Goal: Information Seeking & Learning: Check status

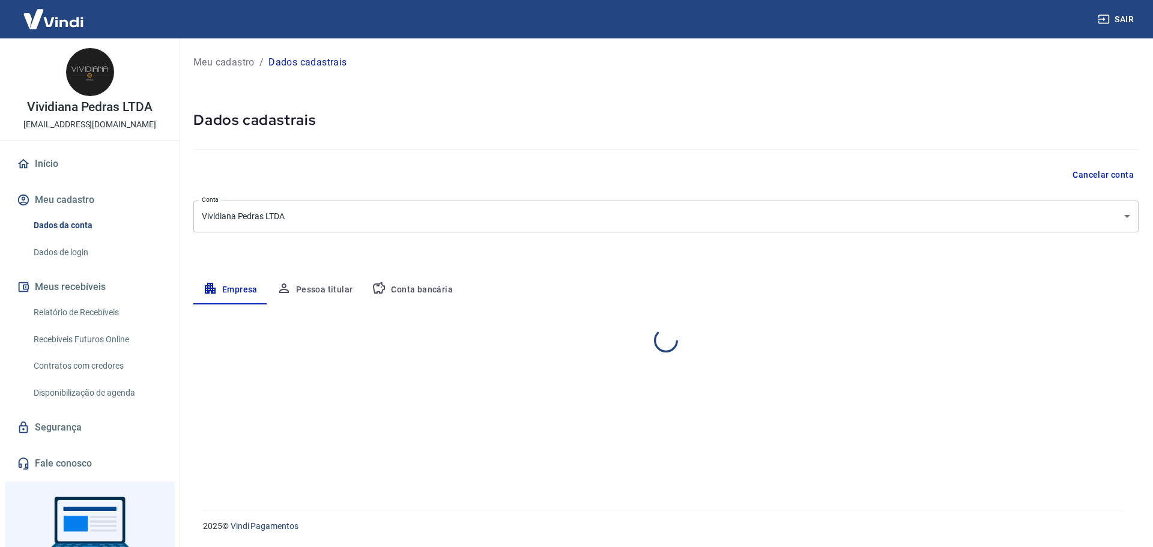
select select "RS"
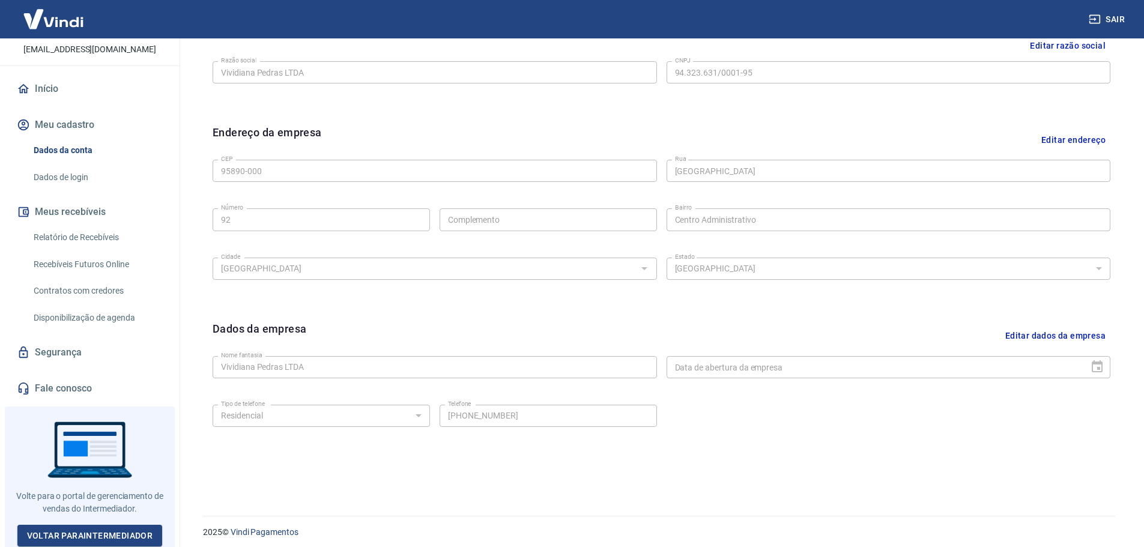
scroll to position [319, 0]
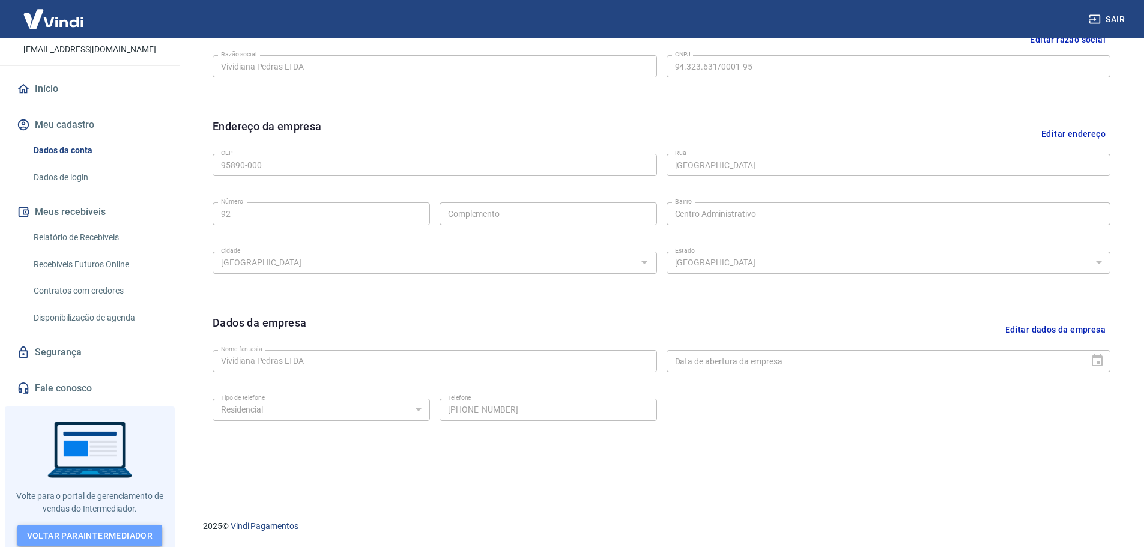
click at [72, 527] on link "Voltar para Intermediador" at bounding box center [89, 536] width 145 height 22
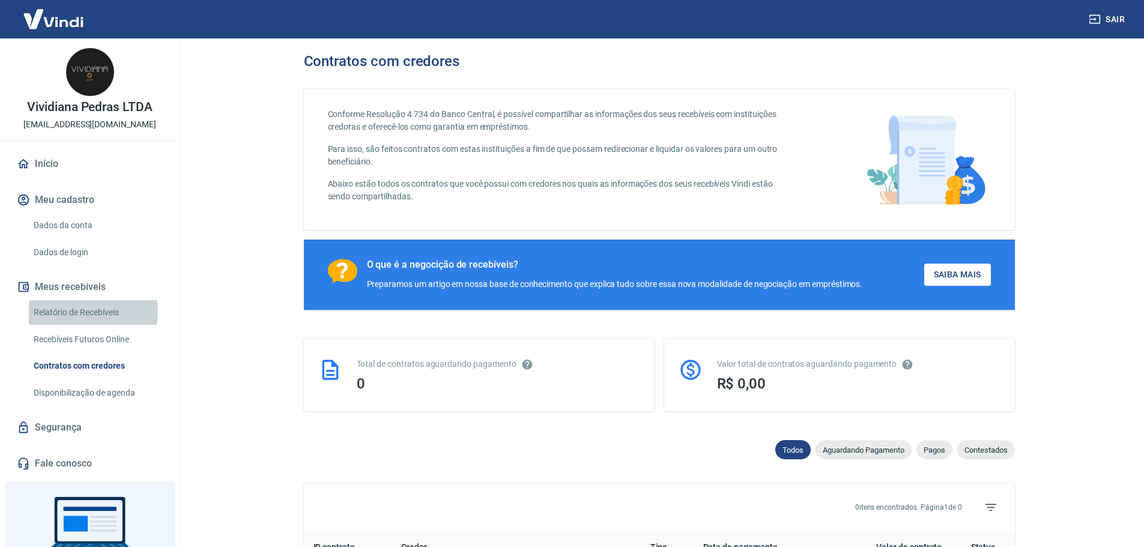
click at [89, 312] on link "Relatório de Recebíveis" at bounding box center [97, 312] width 136 height 25
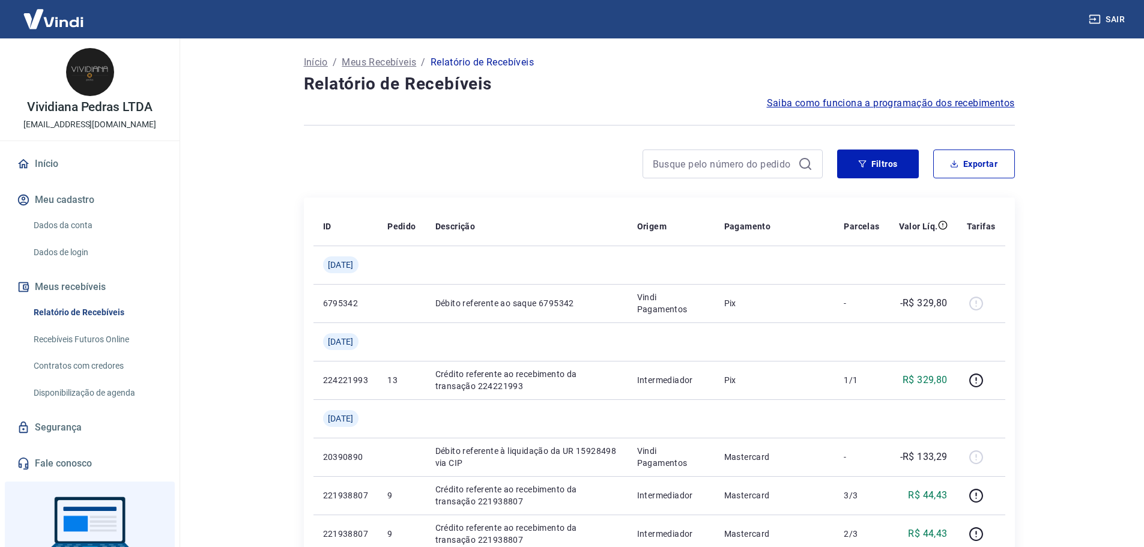
click at [75, 225] on link "Dados da conta" at bounding box center [97, 225] width 136 height 25
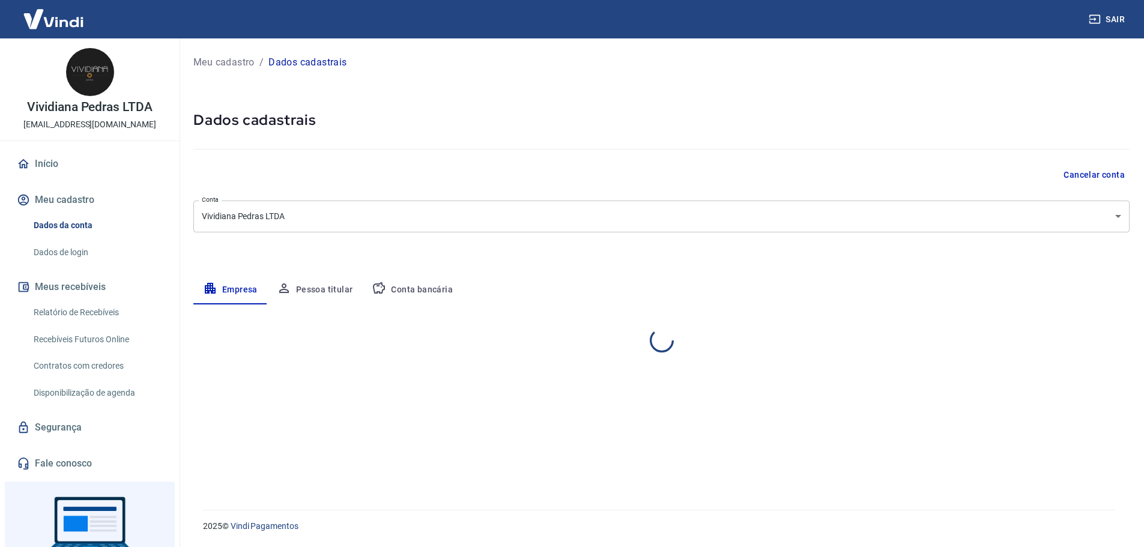
select select "RS"
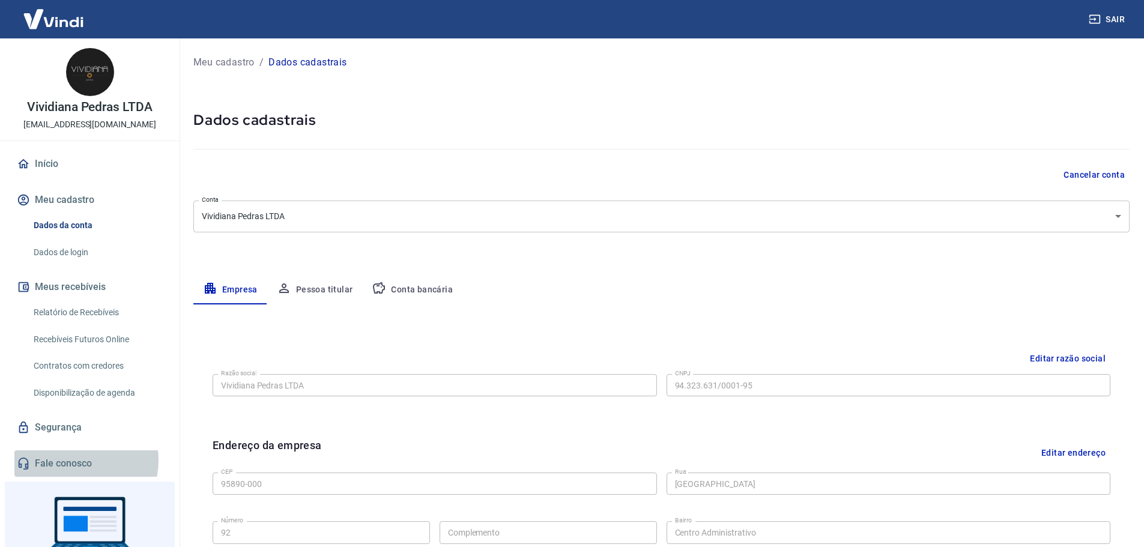
click at [76, 461] on link "Fale conosco" at bounding box center [89, 463] width 151 height 26
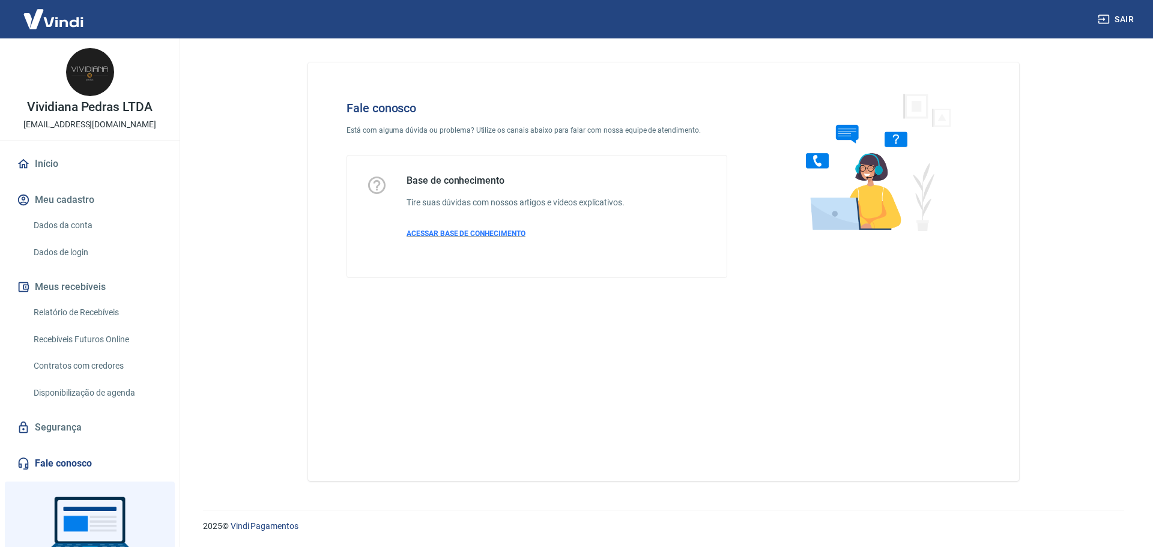
click at [464, 235] on span "ACESSAR BASE DE CONHECIMENTO" at bounding box center [466, 233] width 119 height 8
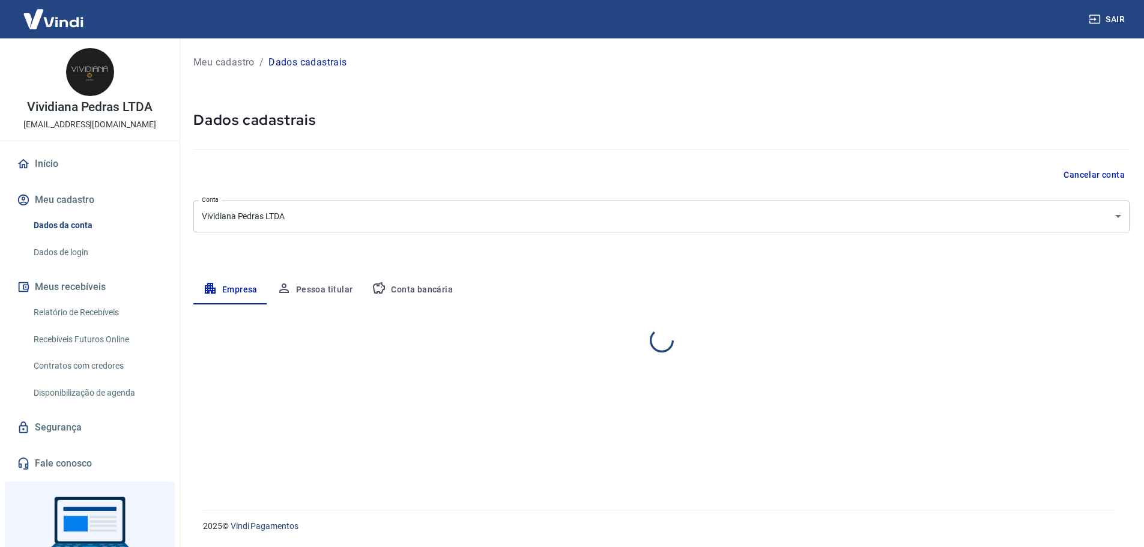
select select "RS"
